Goal: Task Accomplishment & Management: Complete application form

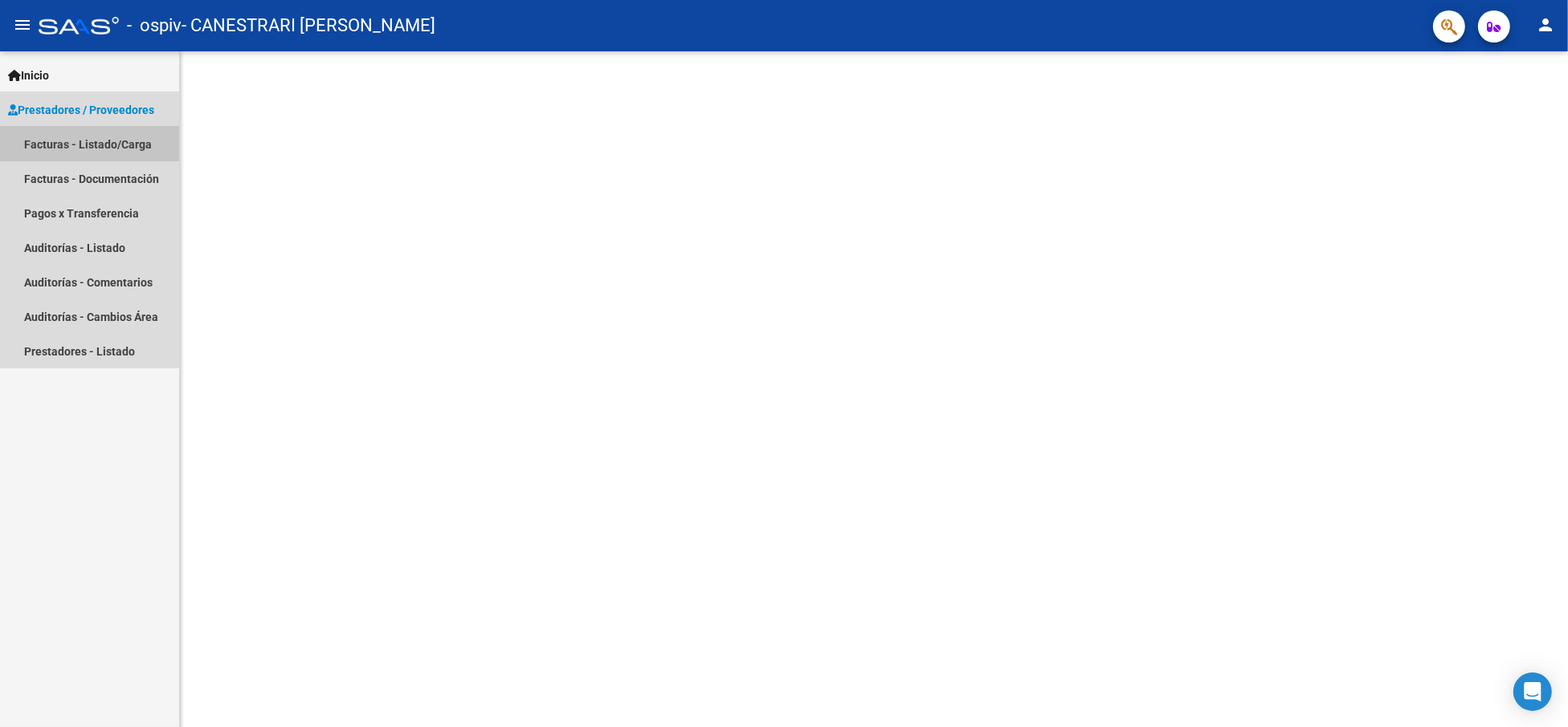
click at [118, 135] on link "Facturas - Listado/Carga" at bounding box center [89, 144] width 179 height 35
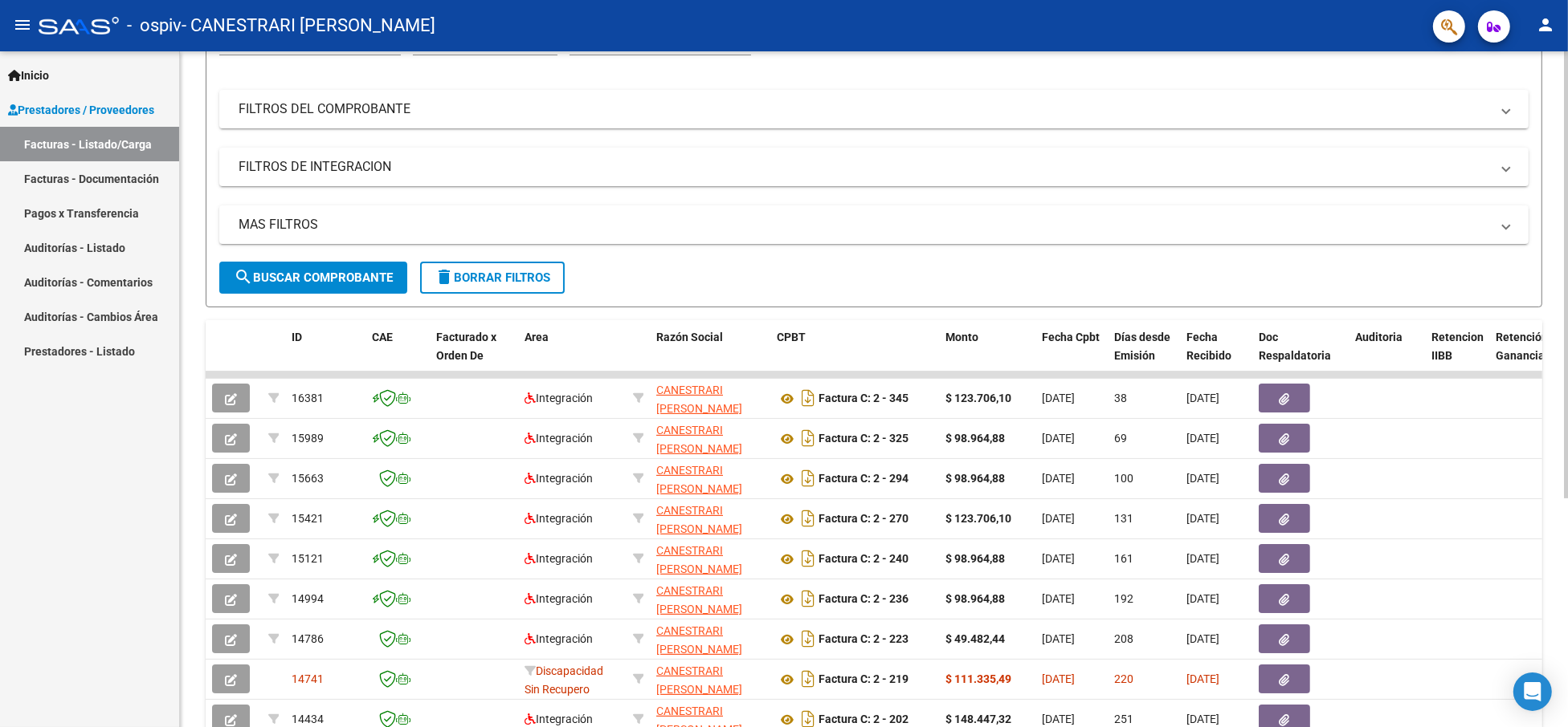
scroll to position [335, 0]
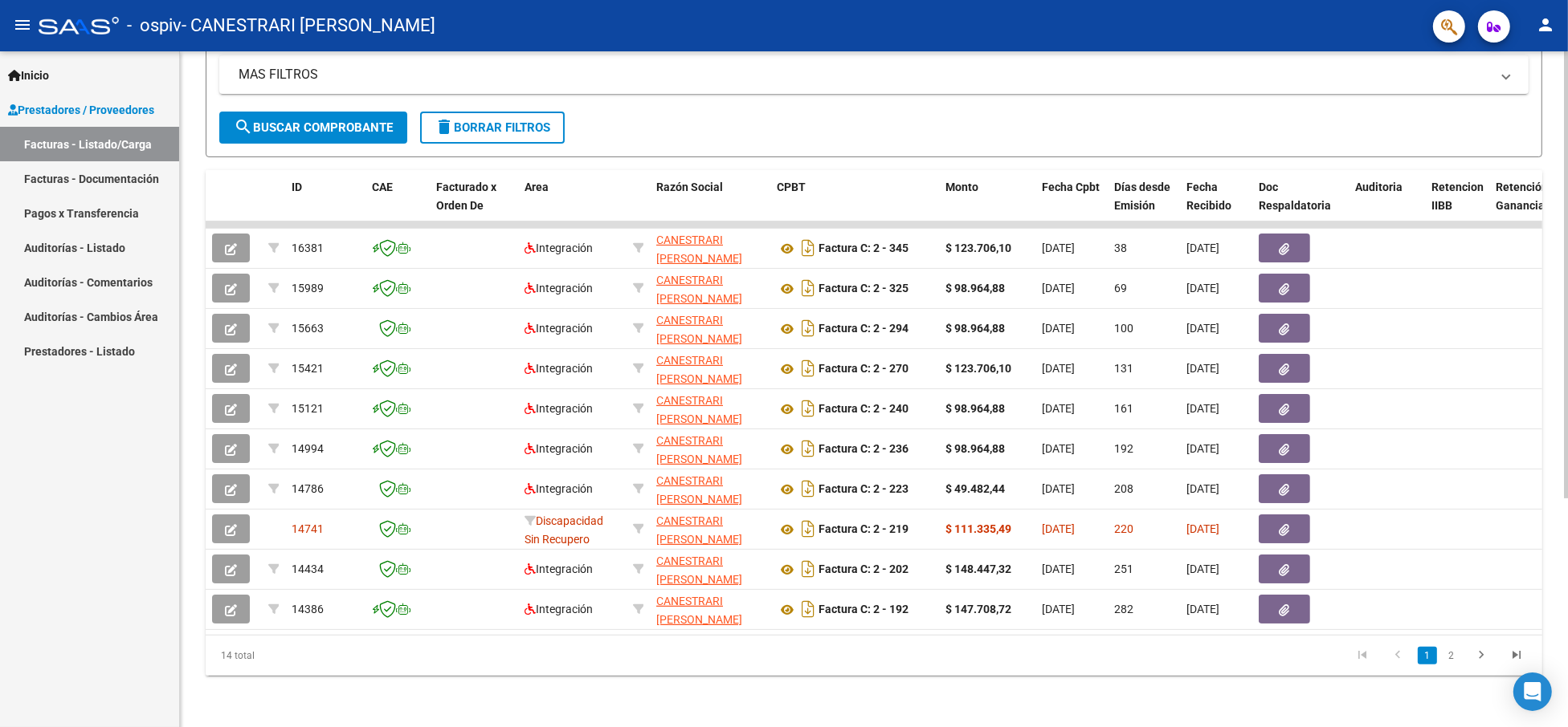
click at [1552, 423] on div "Video tutorial PRESTADORES -> Listado de CPBTs Emitidos por Prestadores / Prove…" at bounding box center [875, 222] width 1392 height 1009
click at [370, 123] on span "search Buscar Comprobante" at bounding box center [313, 127] width 159 height 14
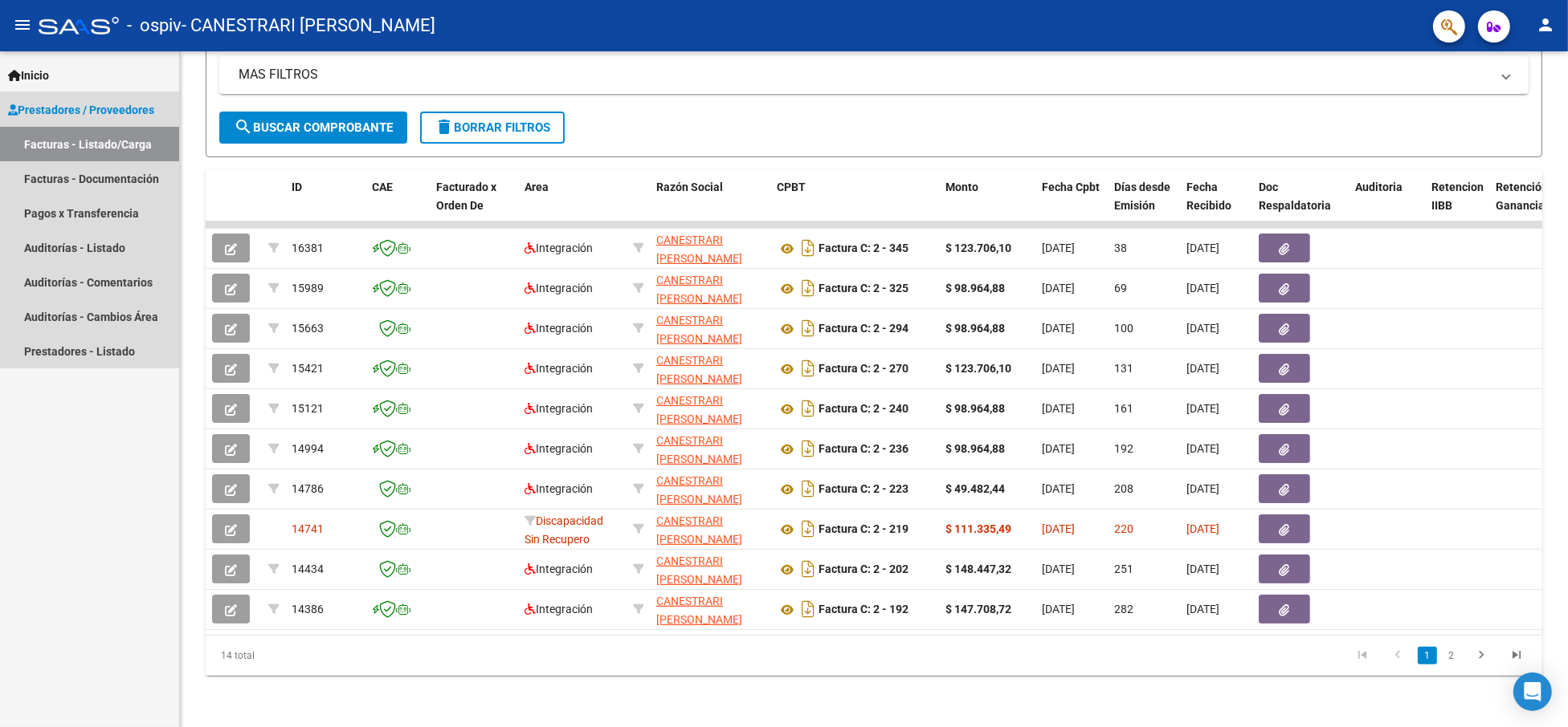
click at [45, 101] on span "Prestadores / Proveedores" at bounding box center [81, 110] width 146 height 18
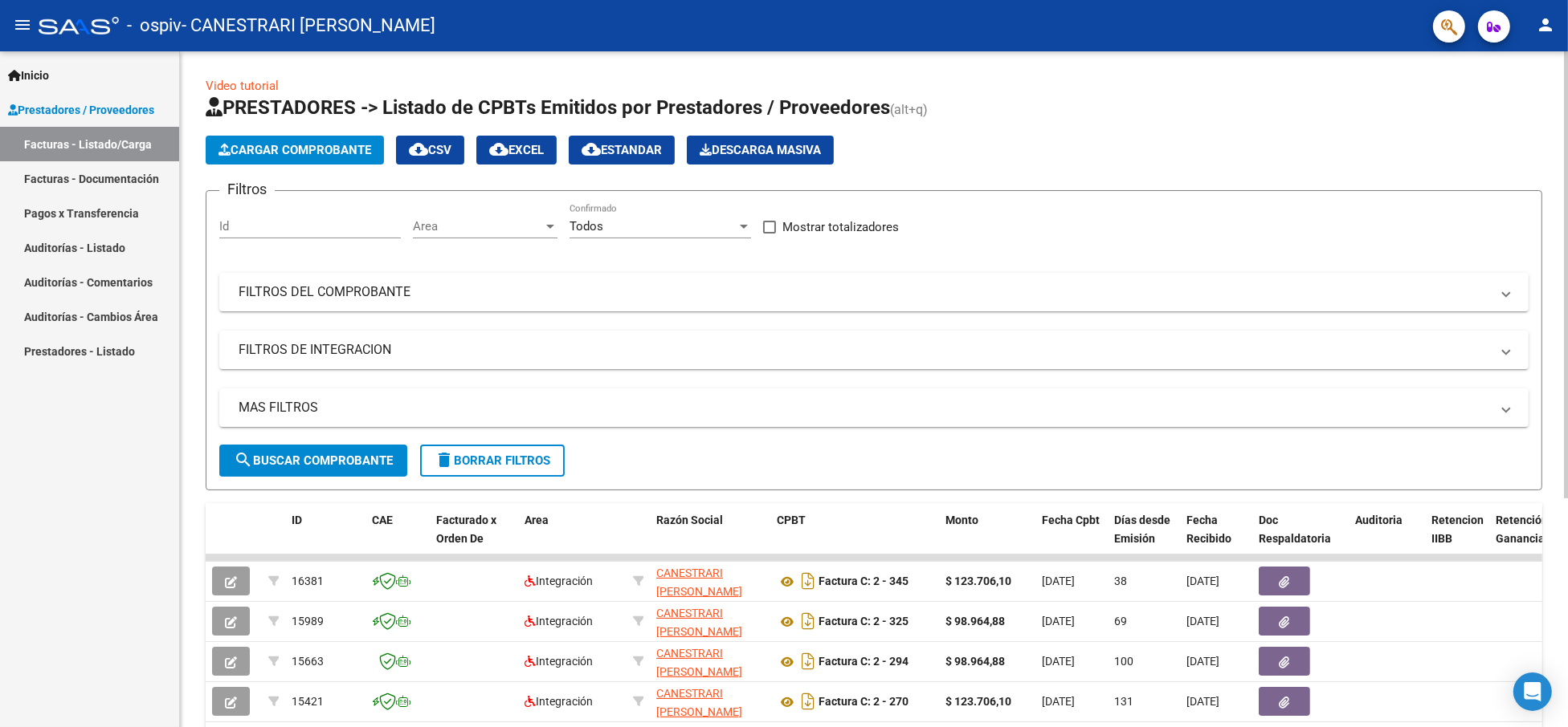
click at [290, 149] on span "Cargar Comprobante" at bounding box center [294, 150] width 152 height 14
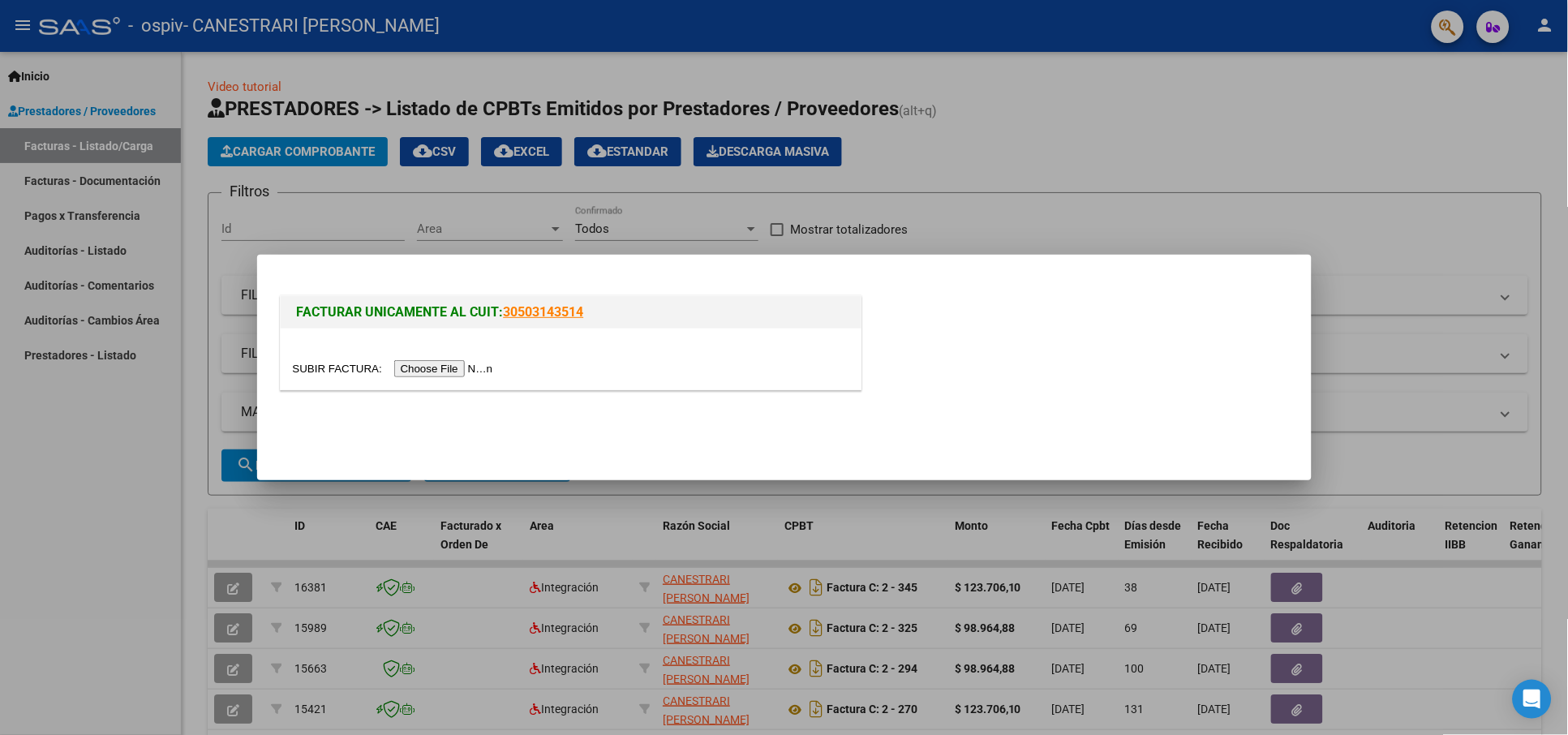
click at [464, 374] on input "file" at bounding box center [396, 368] width 205 height 17
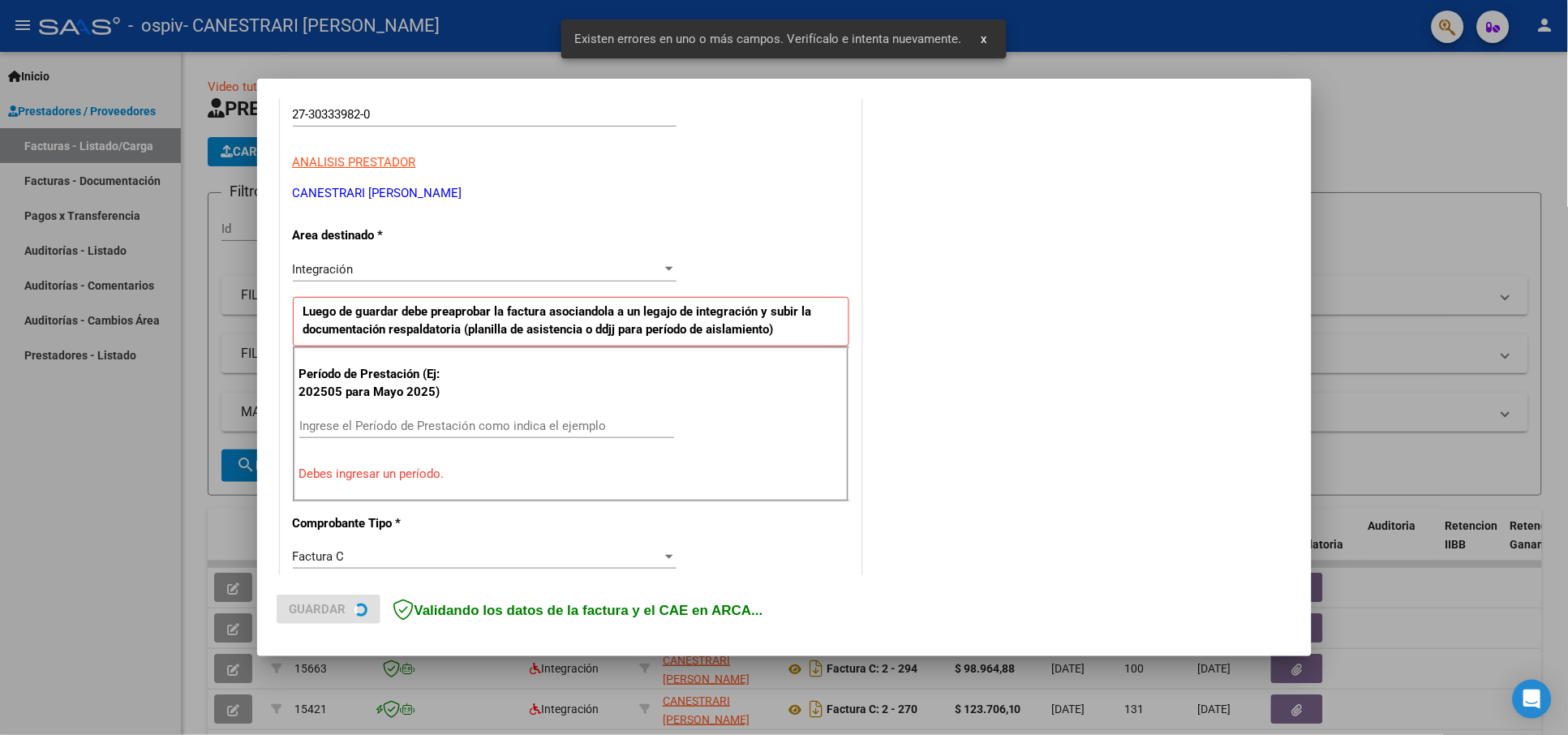
scroll to position [294, 0]
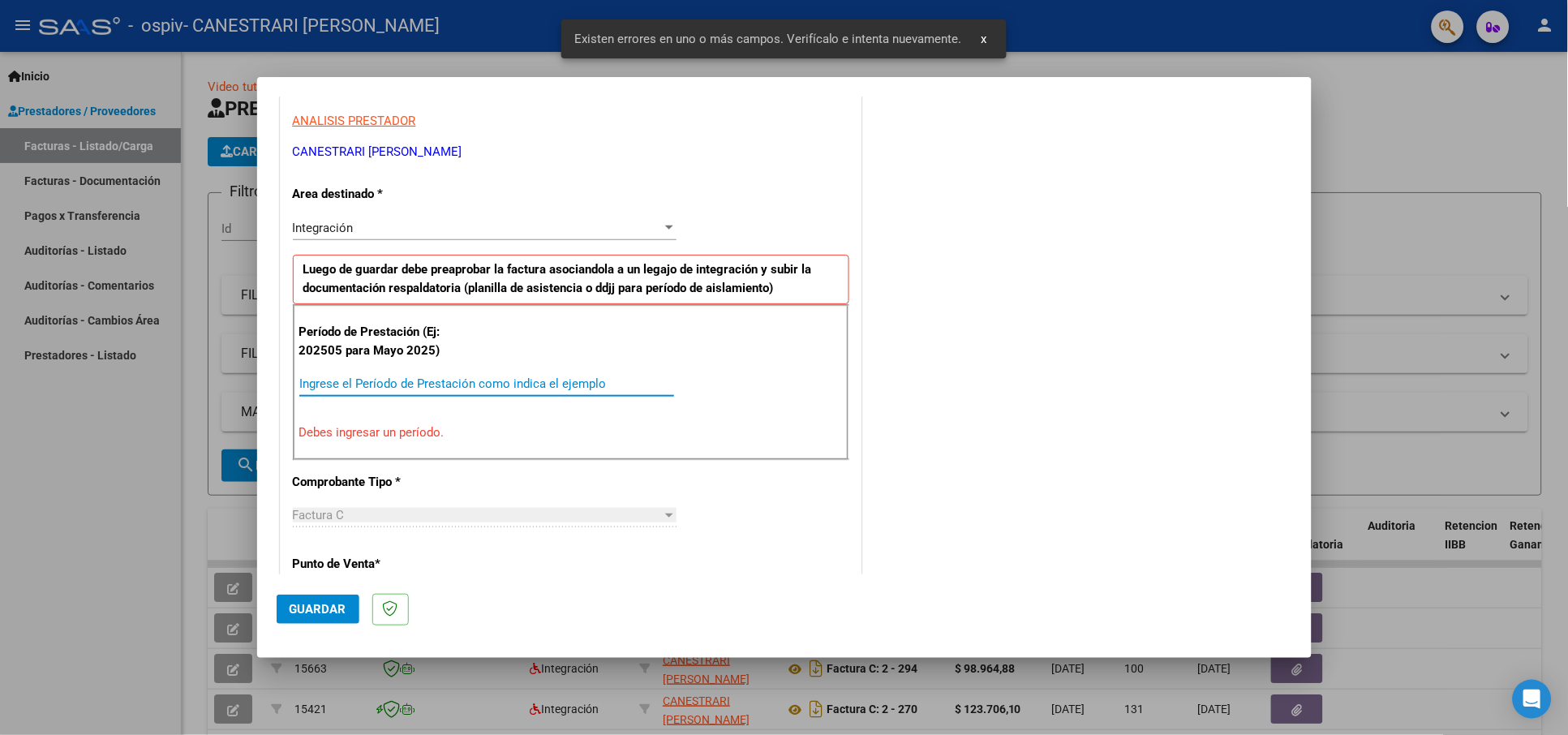
click at [479, 378] on input "Ingrese el Período de Prestación como indica el ejemplo" at bounding box center [486, 384] width 375 height 14
type input "2"
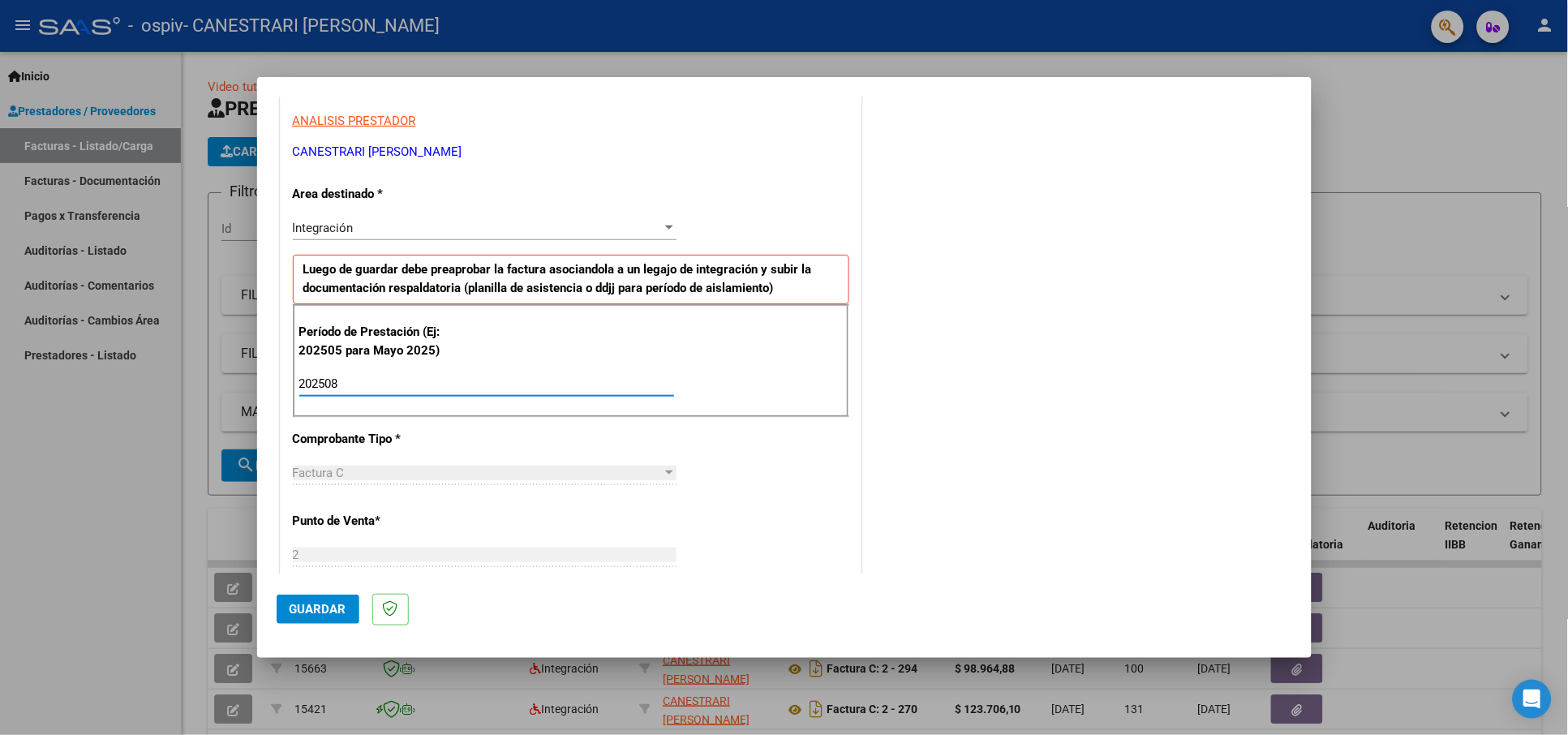
type input "202508"
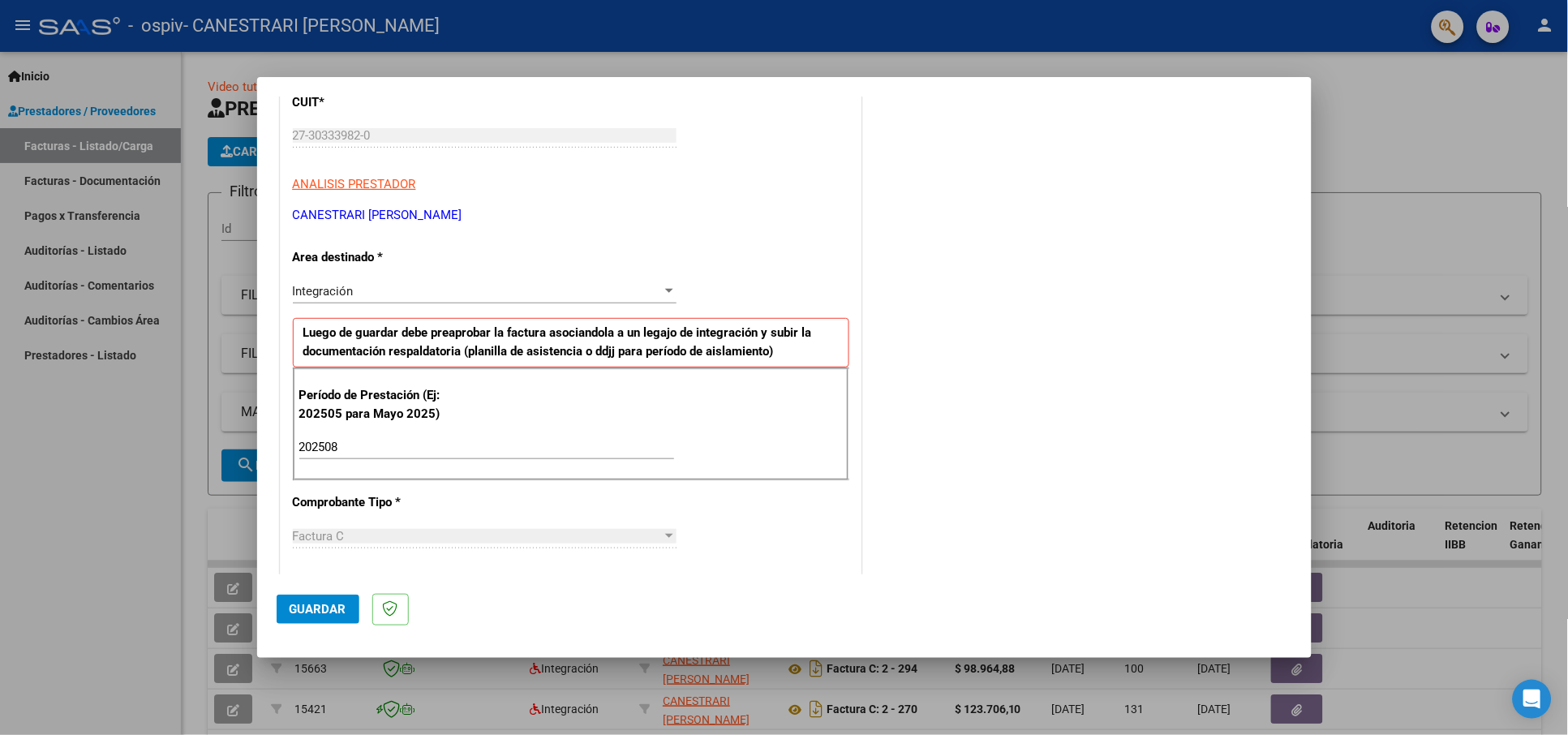
scroll to position [319, 0]
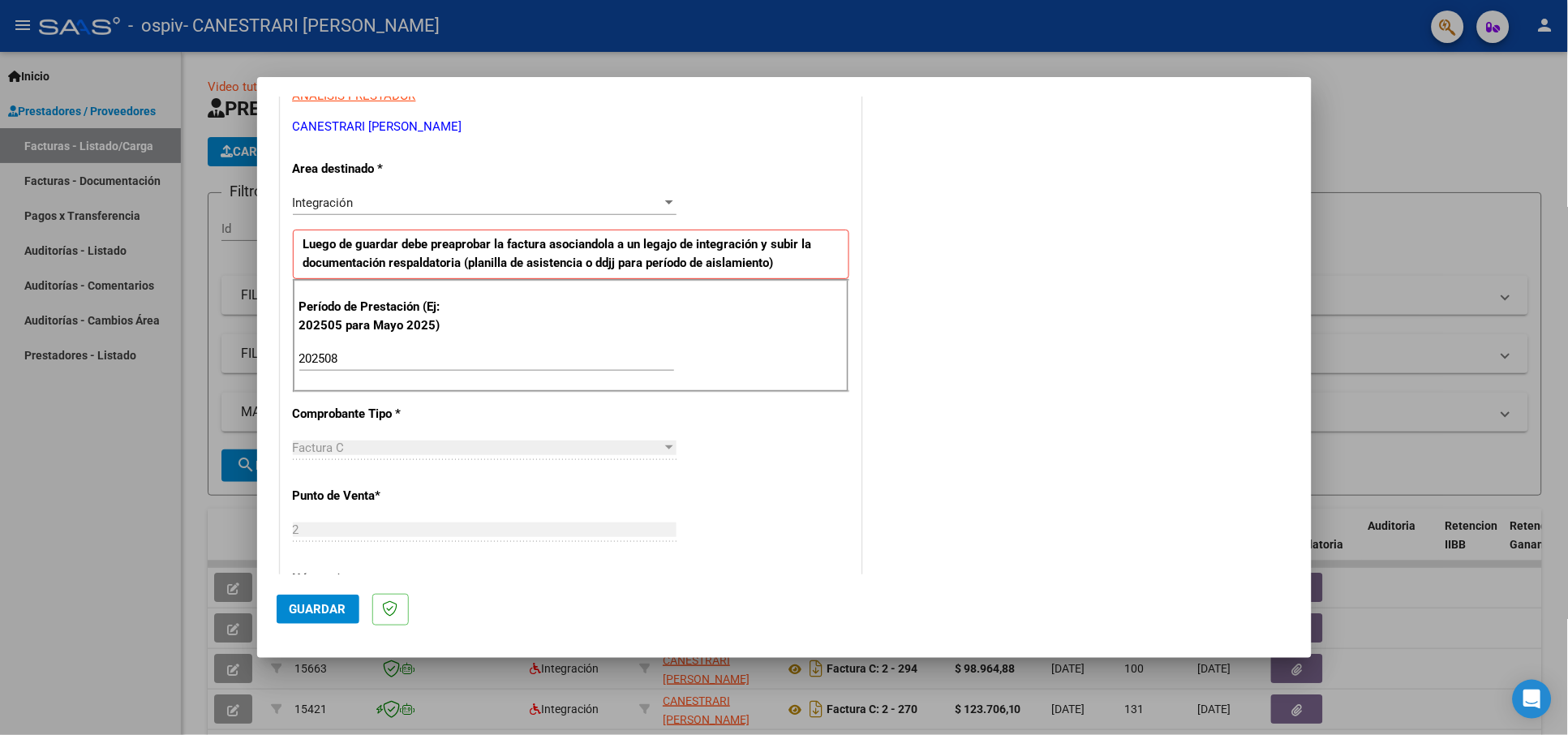
click at [318, 616] on span "Guardar" at bounding box center [317, 609] width 57 height 14
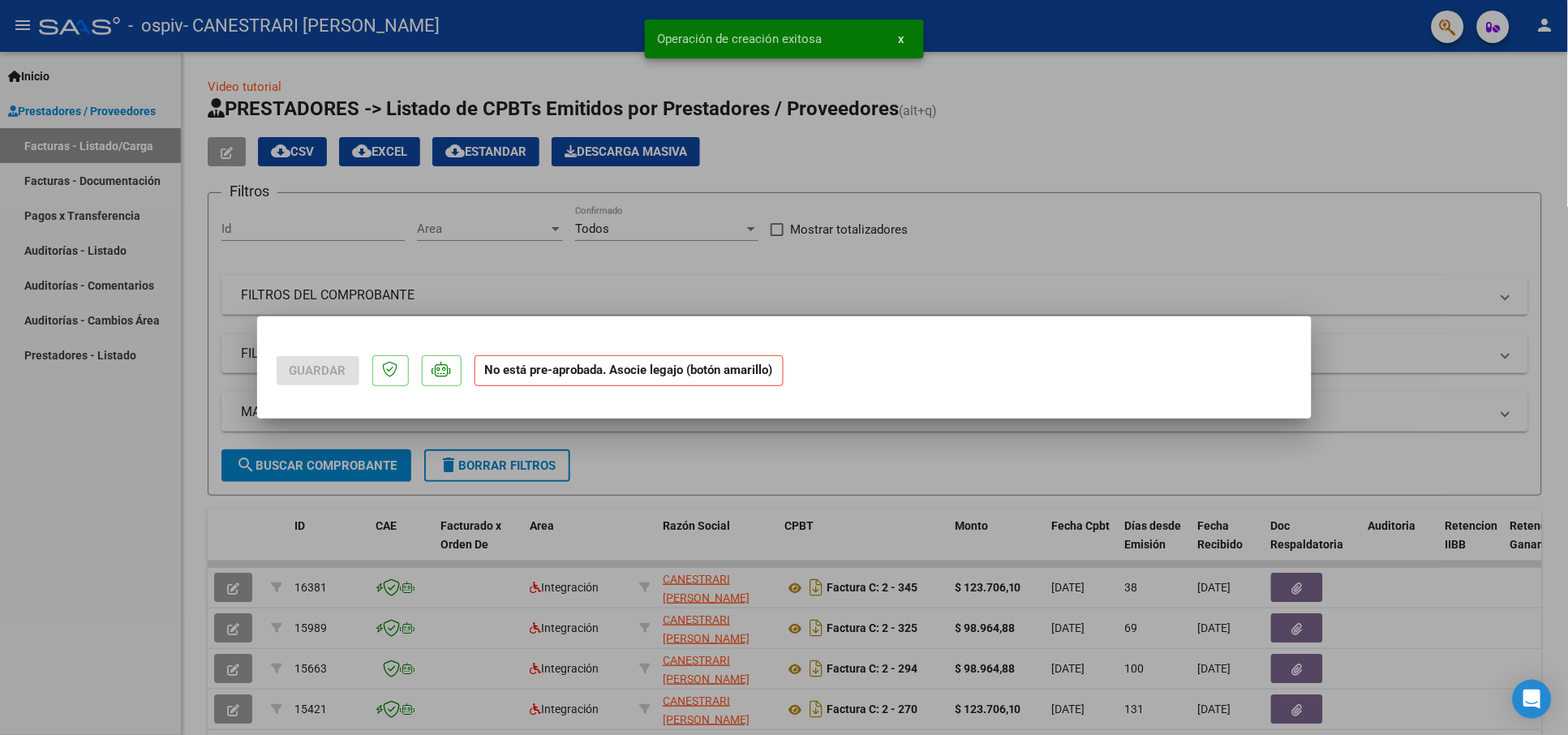
scroll to position [0, 0]
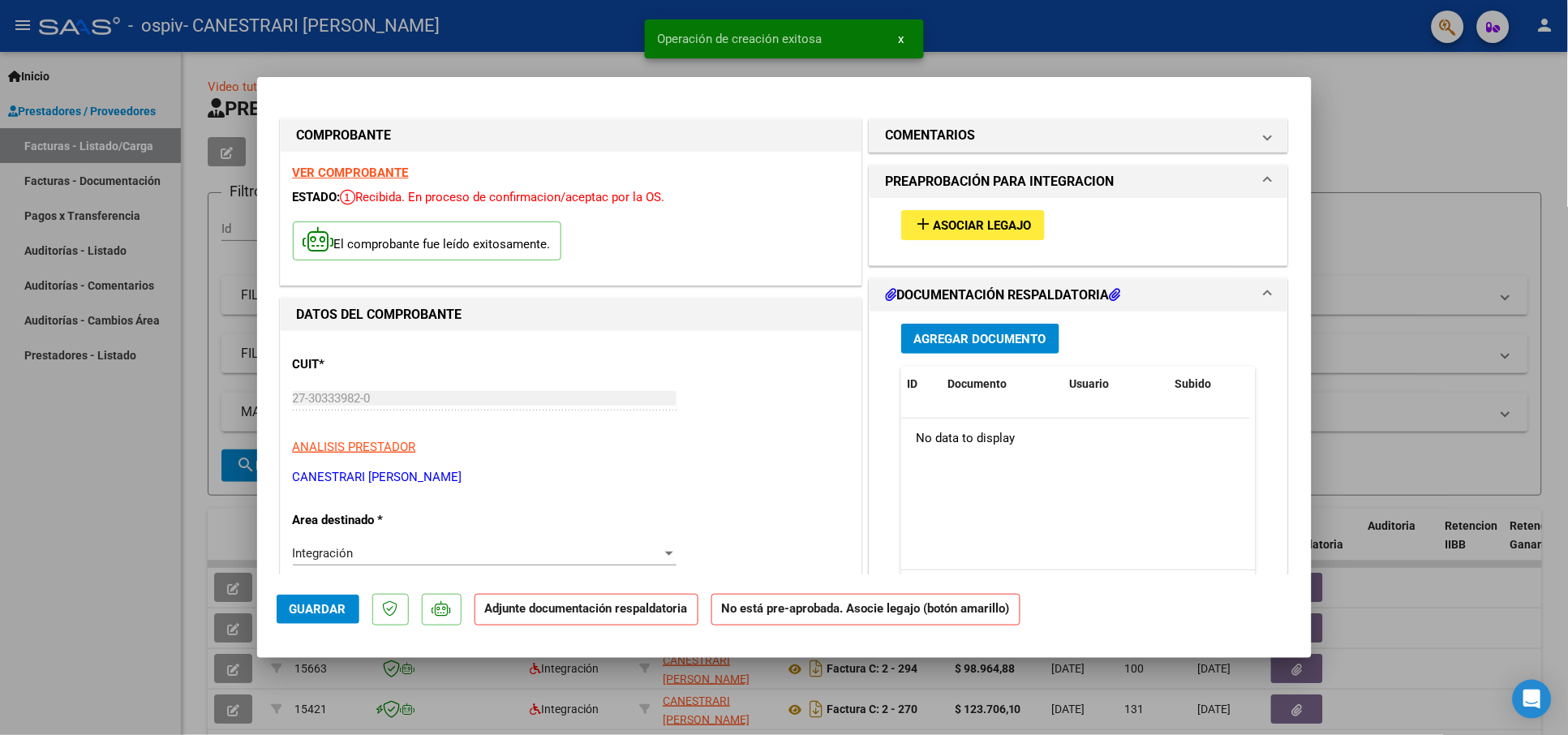
click at [941, 224] on span "Asociar Legajo" at bounding box center [982, 226] width 98 height 14
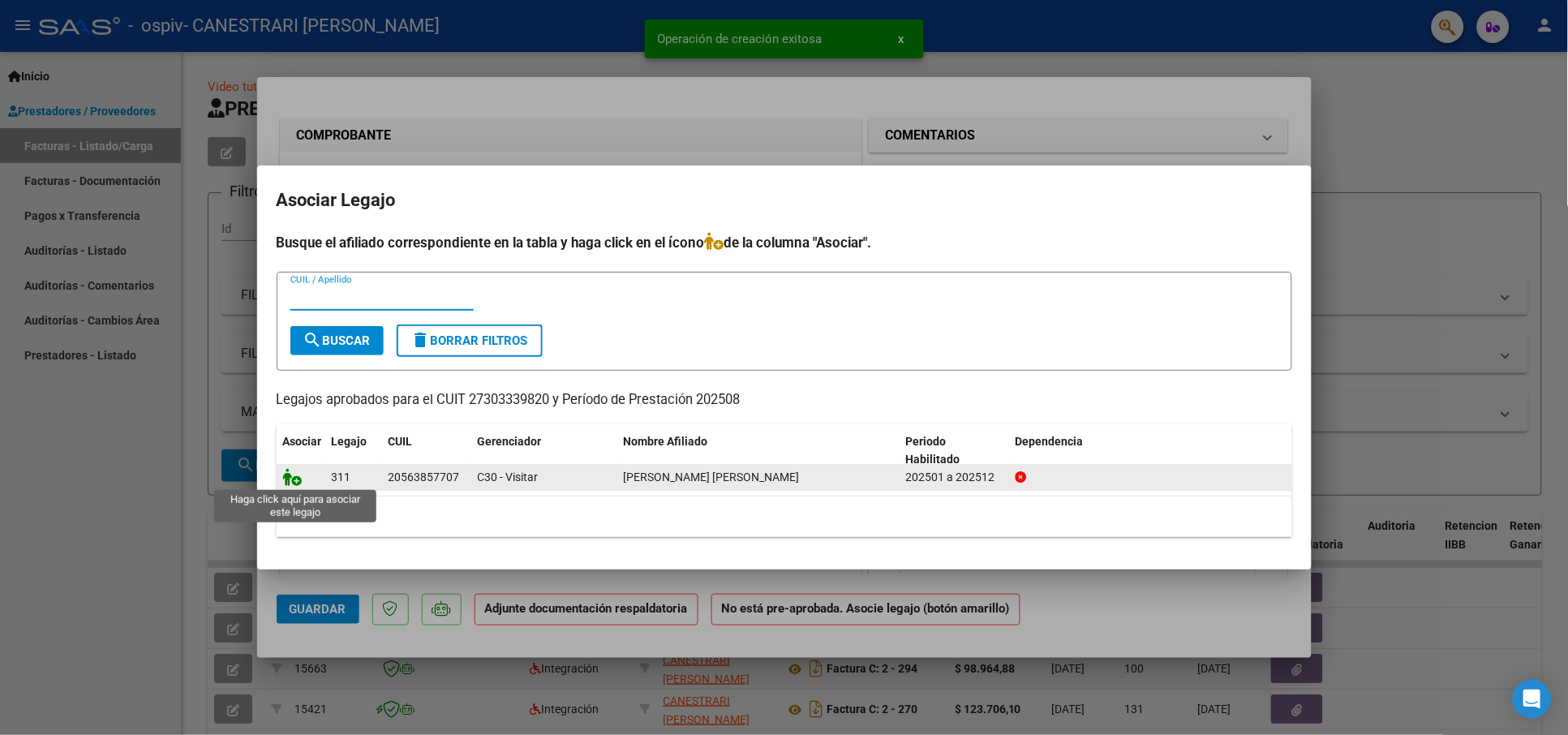
click at [296, 482] on icon at bounding box center [293, 477] width 20 height 18
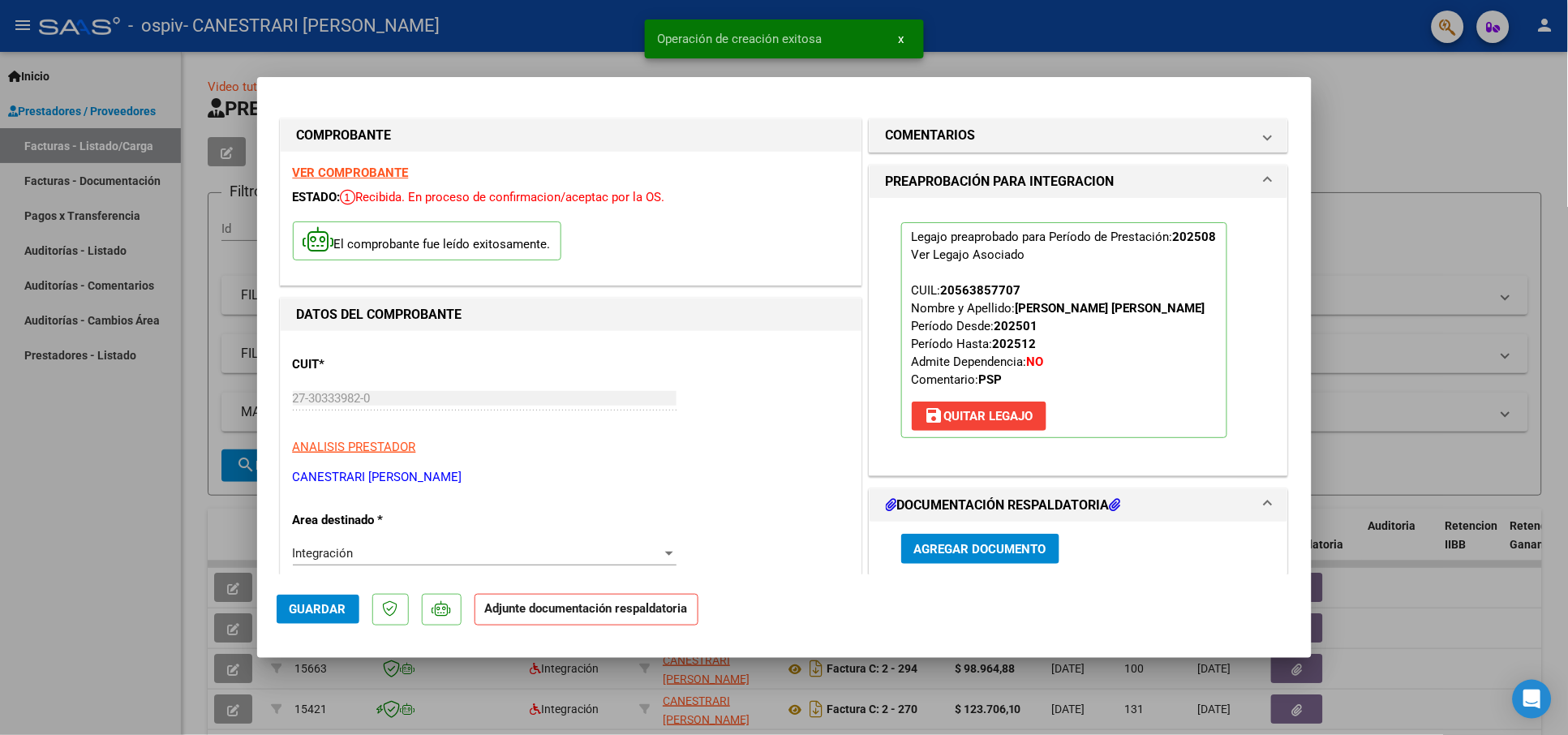
click at [961, 542] on span "Agregar Documento" at bounding box center [980, 550] width 132 height 14
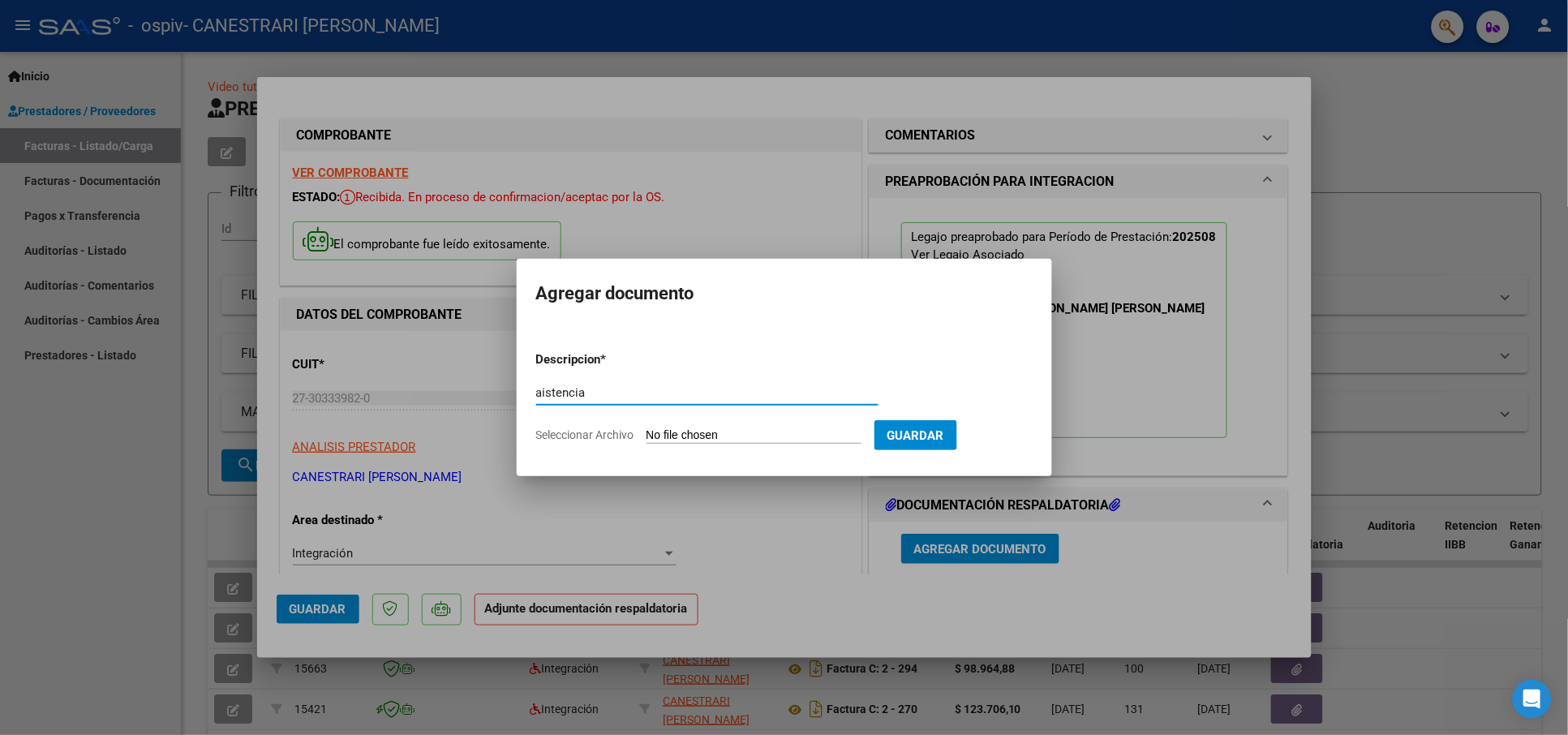
type input "aistencia"
click at [733, 436] on input "Seleccionar Archivo" at bounding box center [753, 435] width 215 height 15
type input "C:\fakepath\JOSU-AGOSTO-25.jpg"
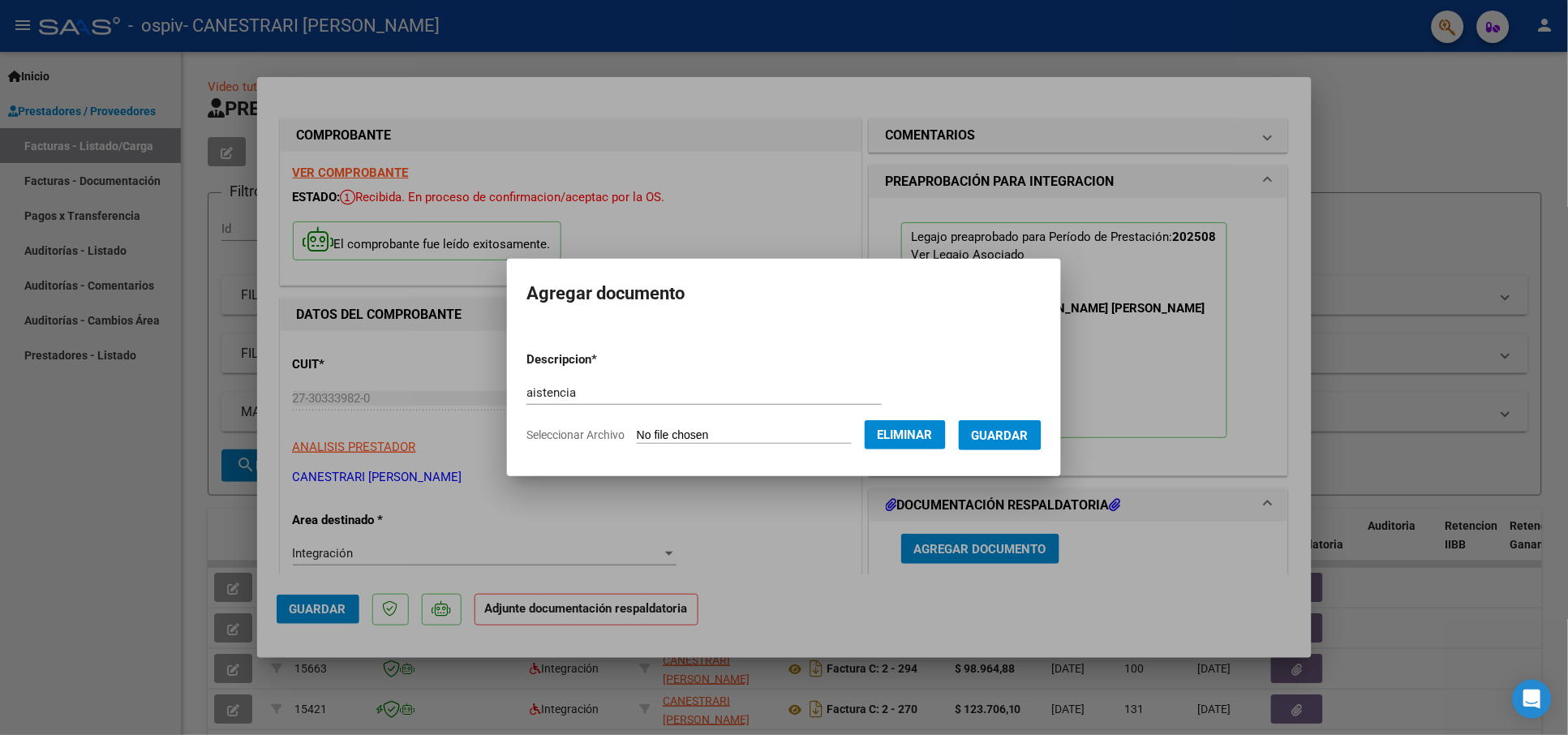
click at [1006, 434] on span "Guardar" at bounding box center [1000, 435] width 57 height 14
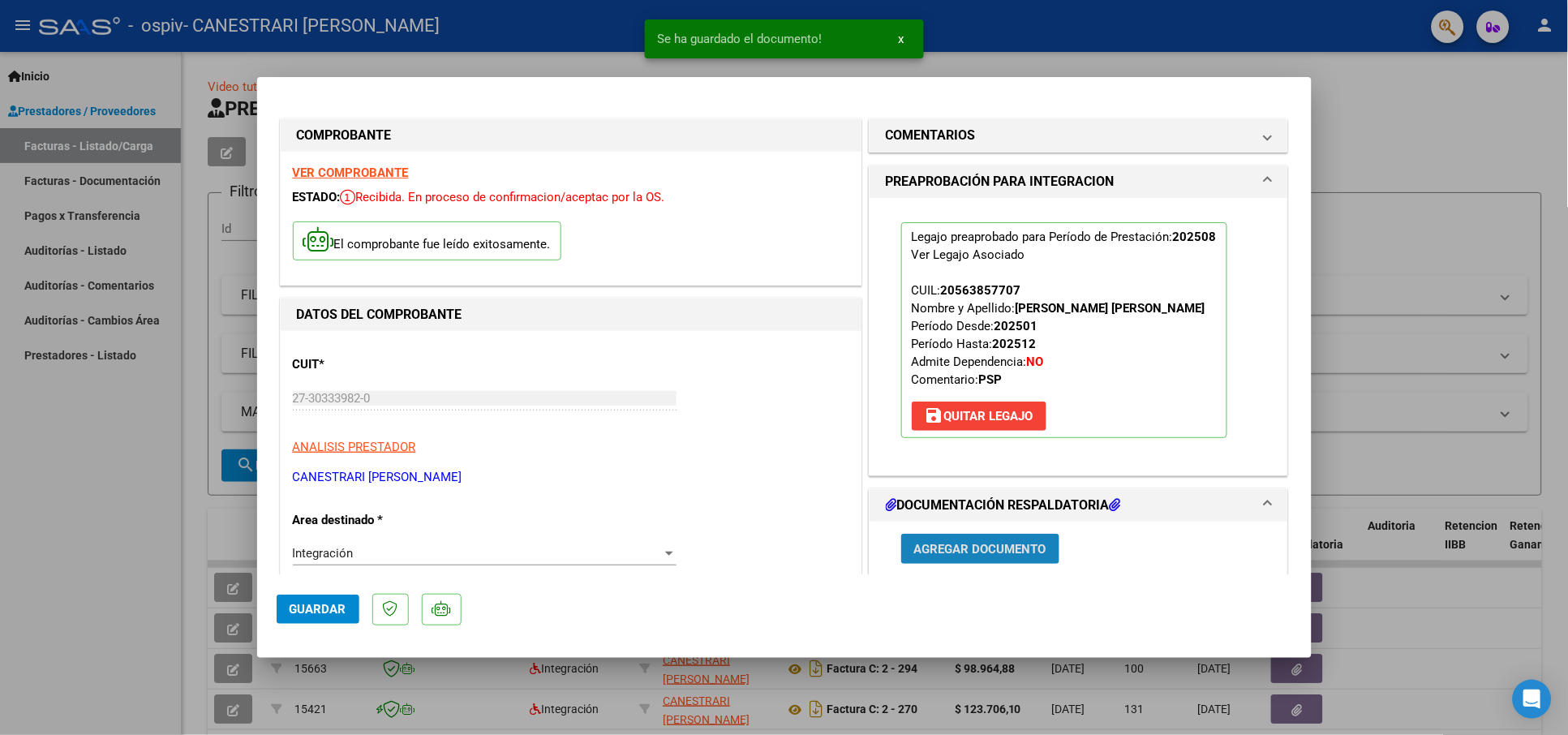
click at [1017, 542] on span "Agregar Documento" at bounding box center [980, 550] width 132 height 14
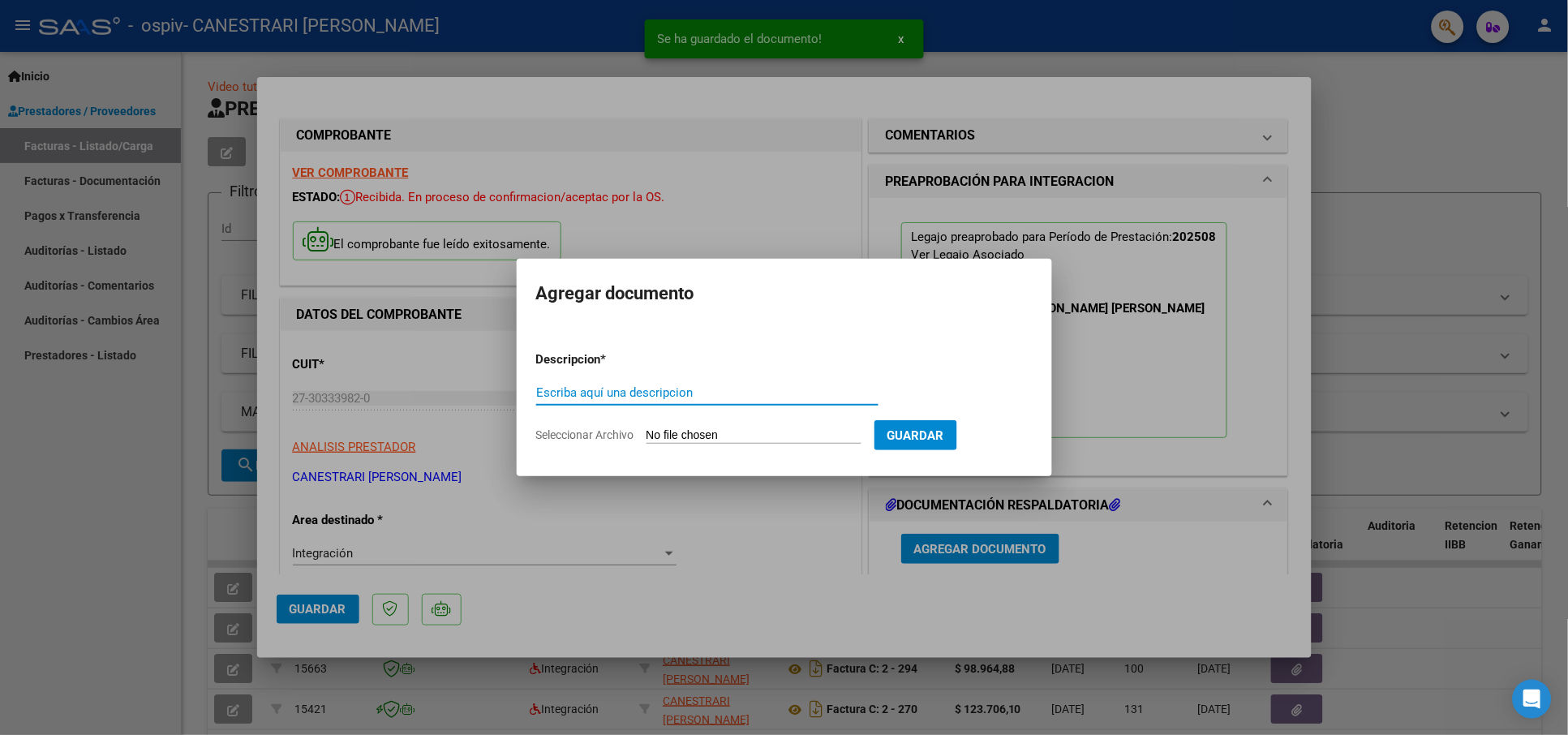
click at [782, 389] on input "Escriba aquí una descripcion" at bounding box center [707, 392] width 343 height 14
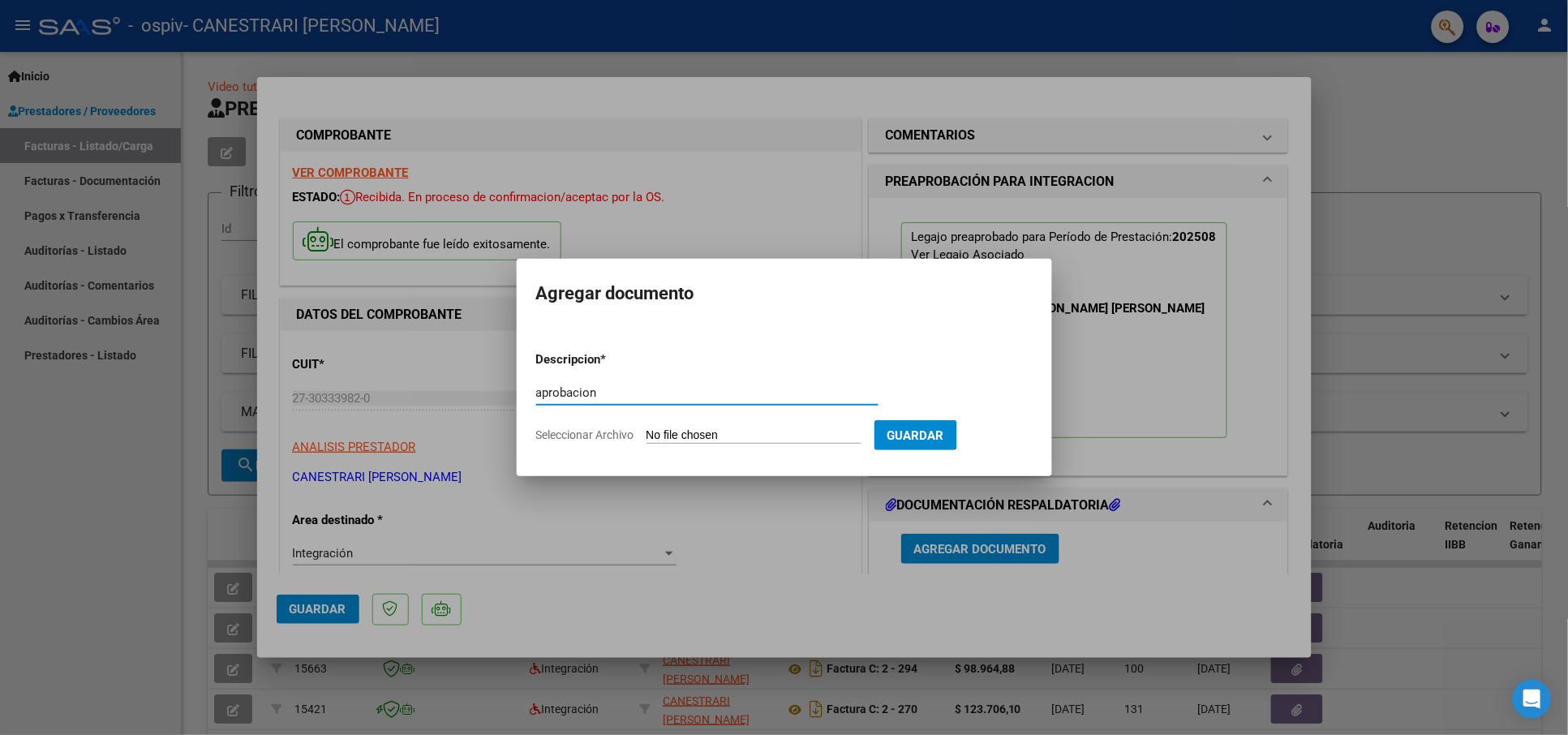
type input "aprobacion"
click at [741, 433] on input "Seleccionar Archivo" at bounding box center [753, 435] width 215 height 15
type input "C:\fakepath\aprobacion TINGALES JOSUE PSP 2025.pdf"
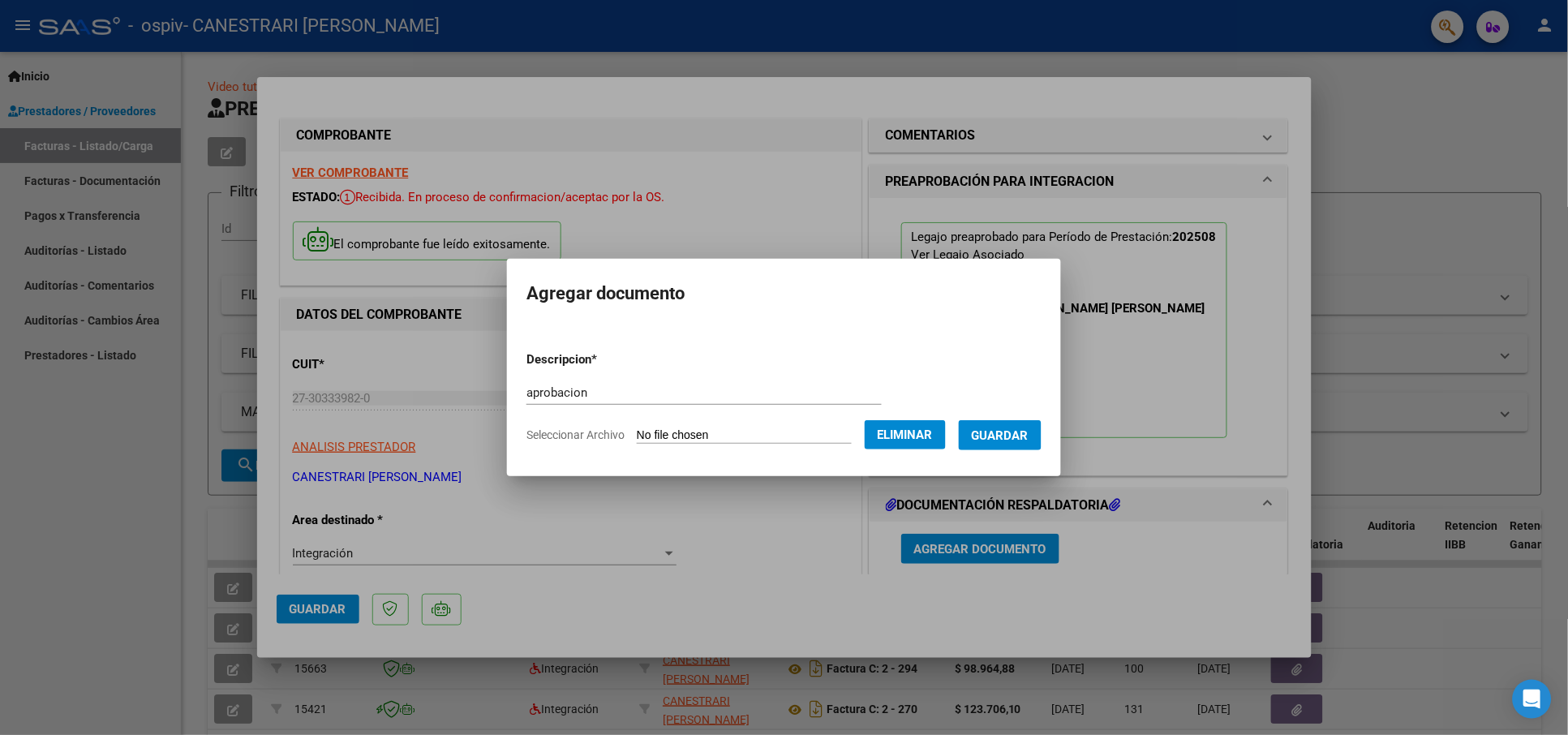
click at [1024, 428] on span "Guardar" at bounding box center [1000, 435] width 57 height 14
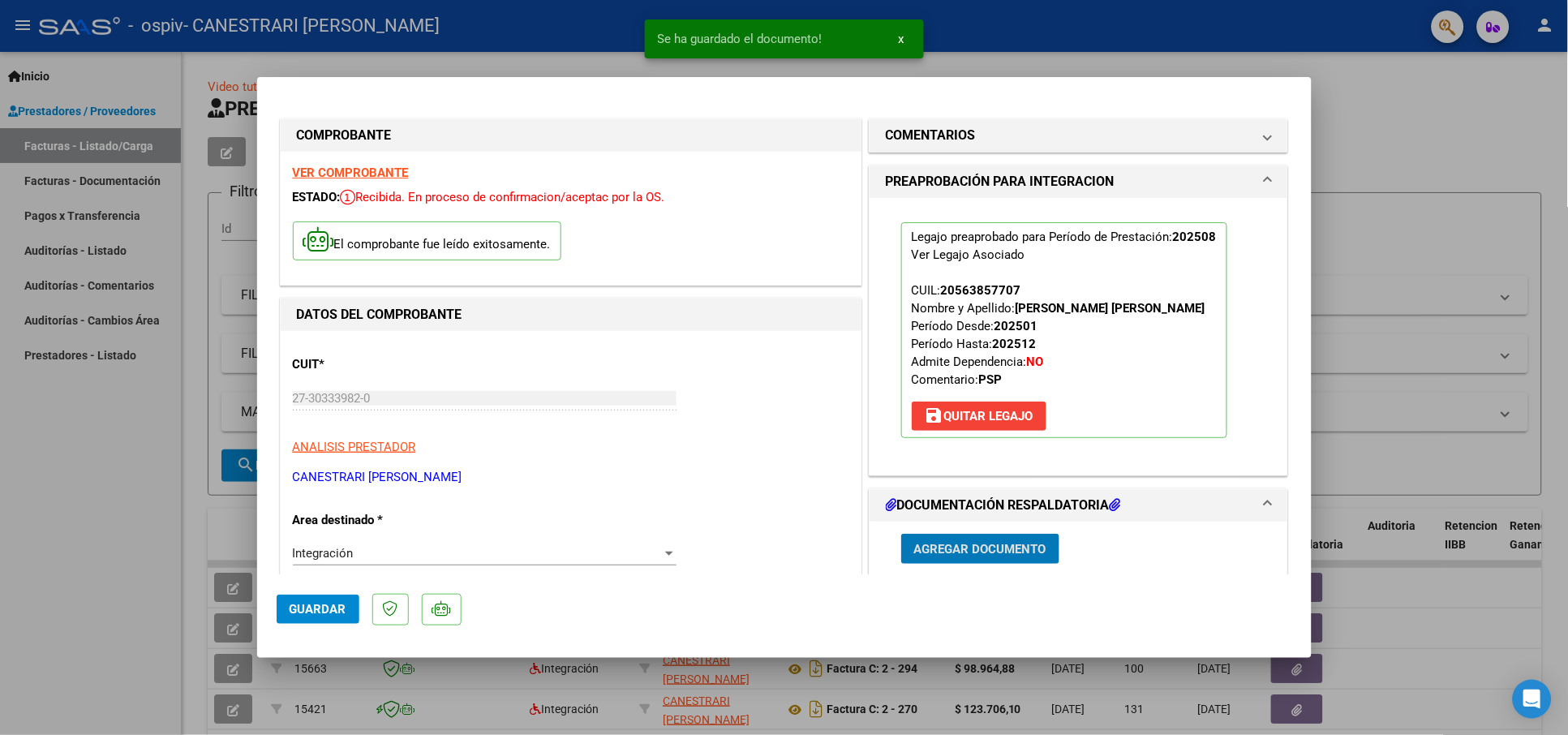
scroll to position [418, 0]
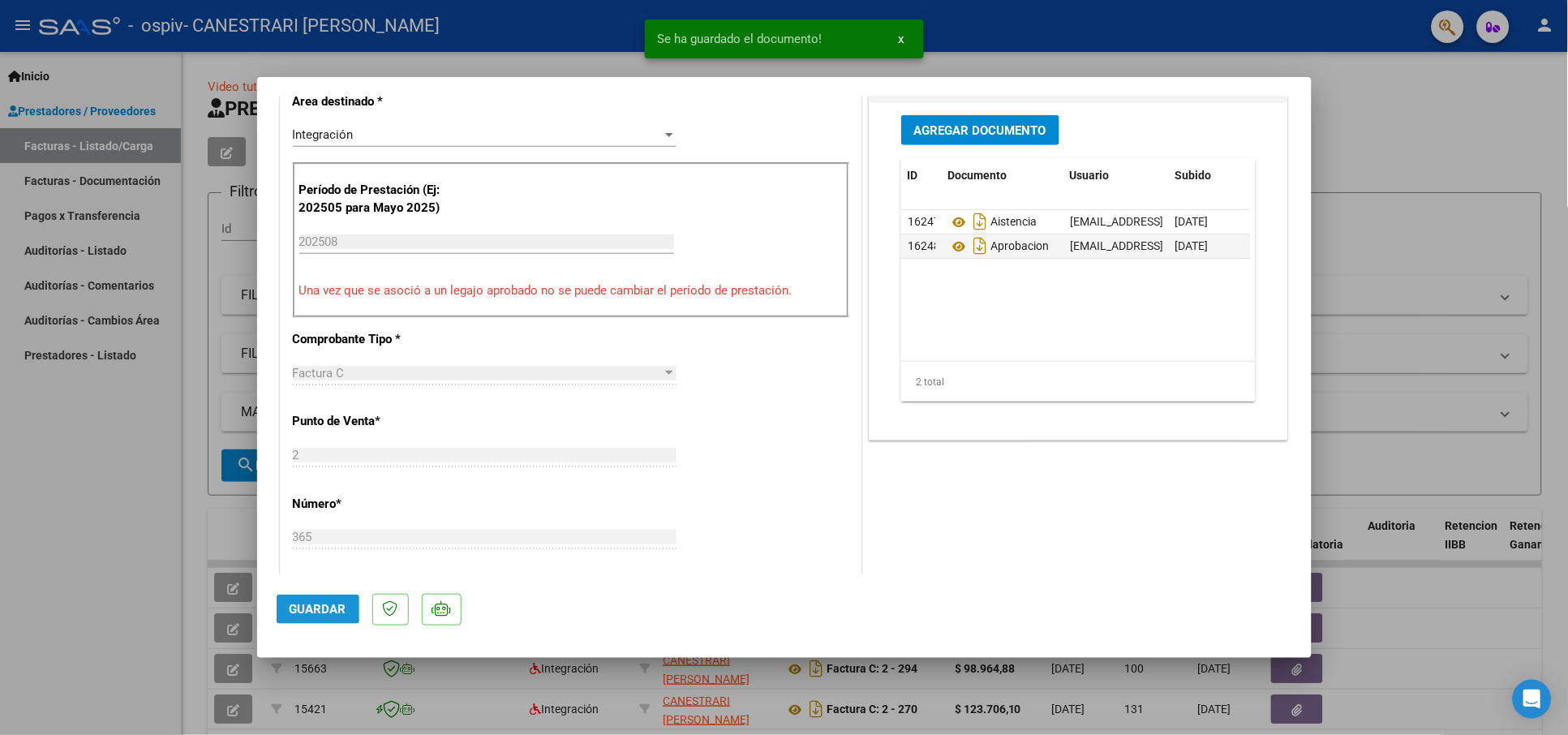
click at [330, 604] on span "Guardar" at bounding box center [317, 609] width 57 height 14
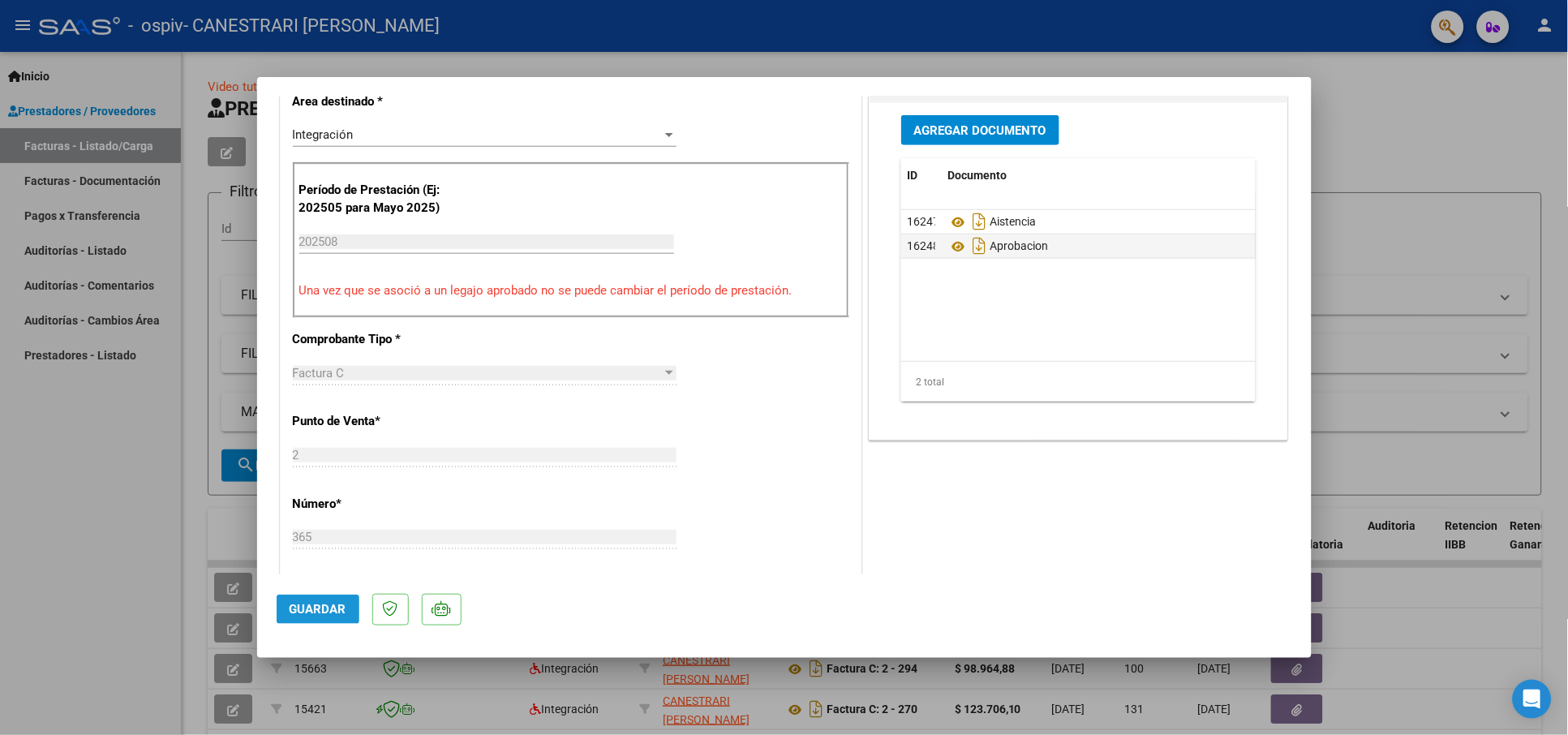
click at [335, 604] on span "Guardar" at bounding box center [317, 609] width 57 height 14
click at [318, 612] on span "Guardar" at bounding box center [317, 609] width 57 height 14
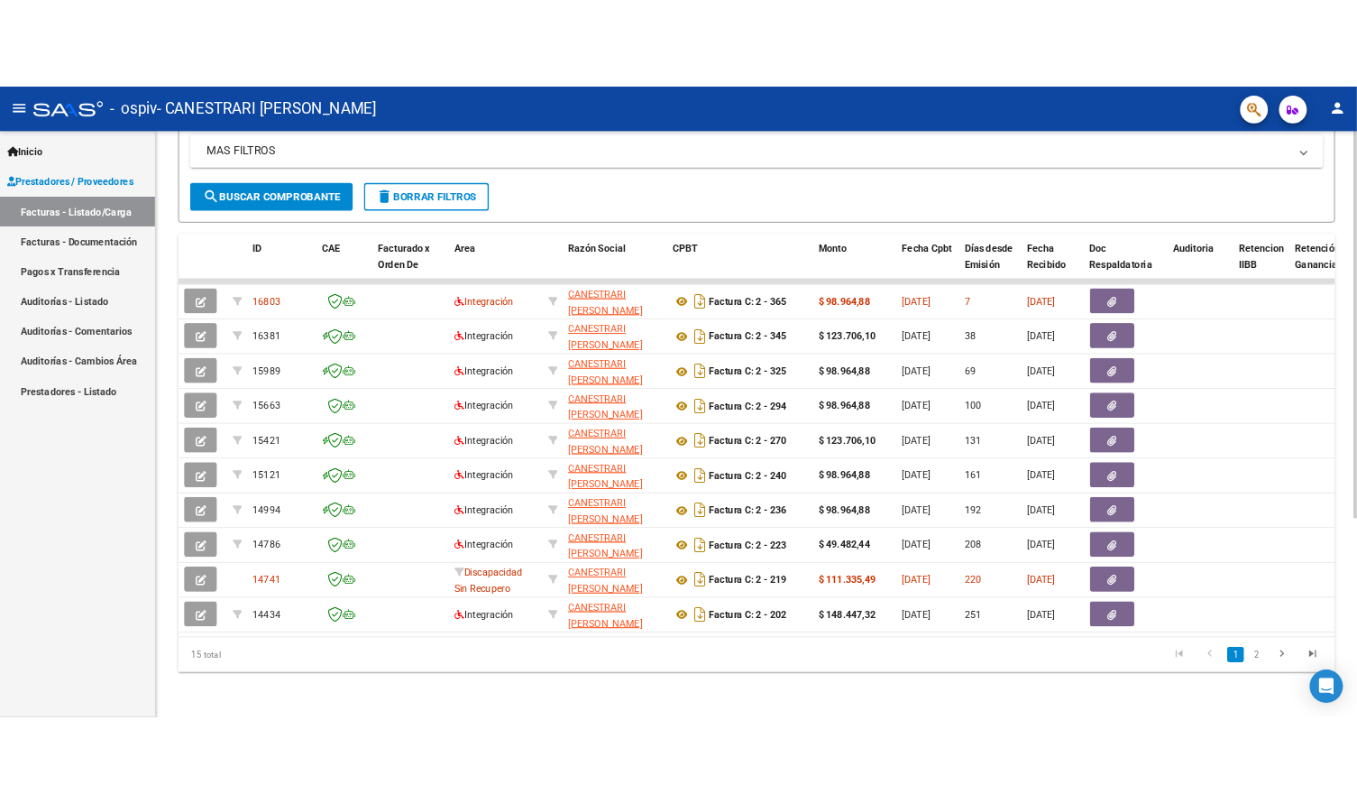
scroll to position [375, 0]
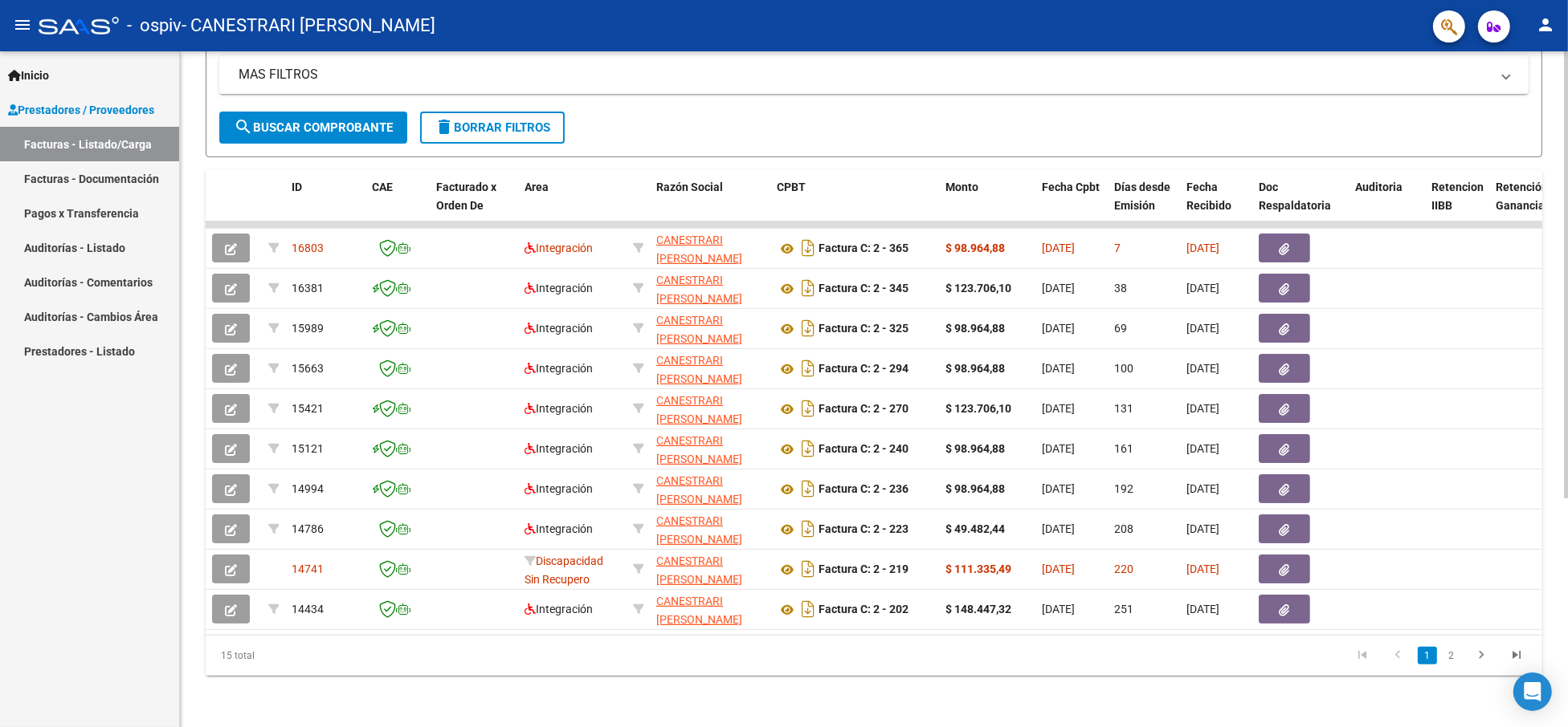
click at [1559, 349] on div "Video tutorial PRESTADORES -> Listado de CPBTs Emitidos por Prestadores / Prove…" at bounding box center [875, 222] width 1392 height 1009
